Goal: Information Seeking & Learning: Learn about a topic

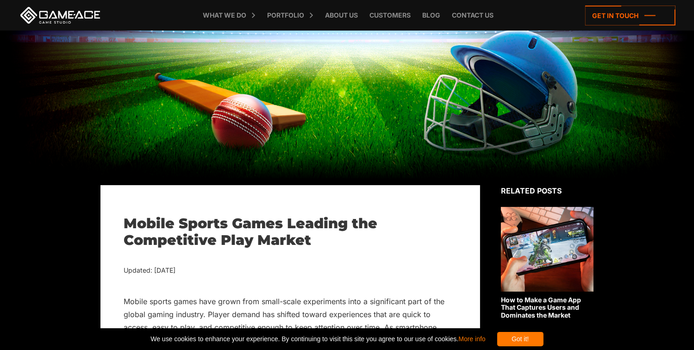
drag, startPoint x: 222, startPoint y: 264, endPoint x: 116, endPoint y: 264, distance: 106.0
copy div "Updated: [DATE]"
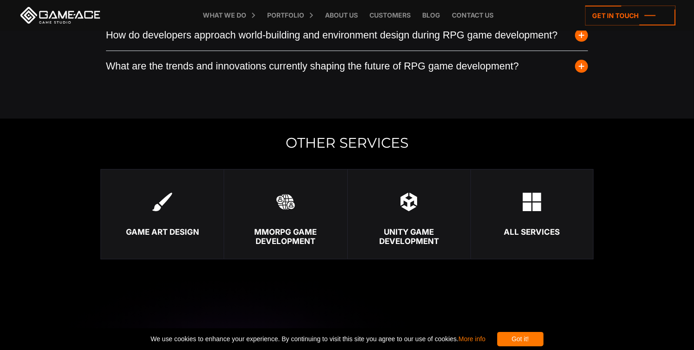
scroll to position [2831, 0]
